Goal: Understand process/instructions: Learn about a topic

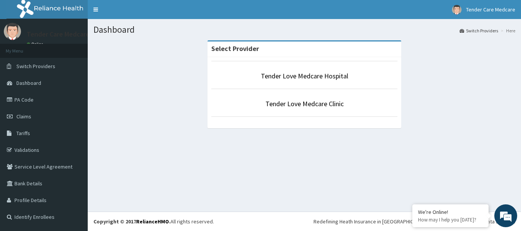
click at [348, 75] on p "Tender Love Medcare Hospital" at bounding box center [304, 76] width 186 height 10
click at [324, 76] on link "Tender Love Medcare Hospital" at bounding box center [304, 76] width 87 height 9
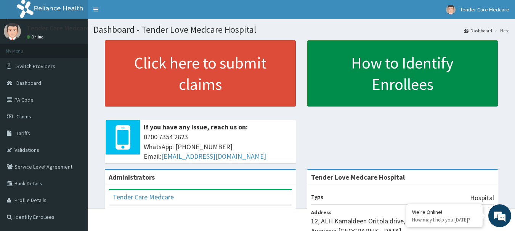
click at [449, 79] on link "How to Identify Enrollees" at bounding box center [402, 73] width 191 height 66
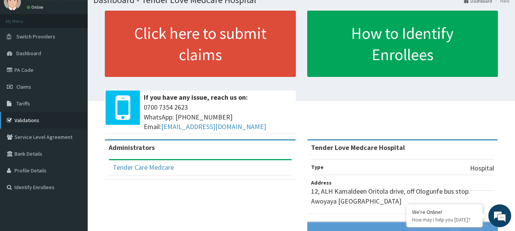
scroll to position [30, 0]
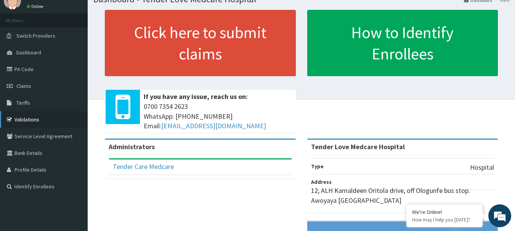
click at [33, 121] on link "Validations" at bounding box center [44, 119] width 88 height 17
